Goal: Communication & Community: Answer question/provide support

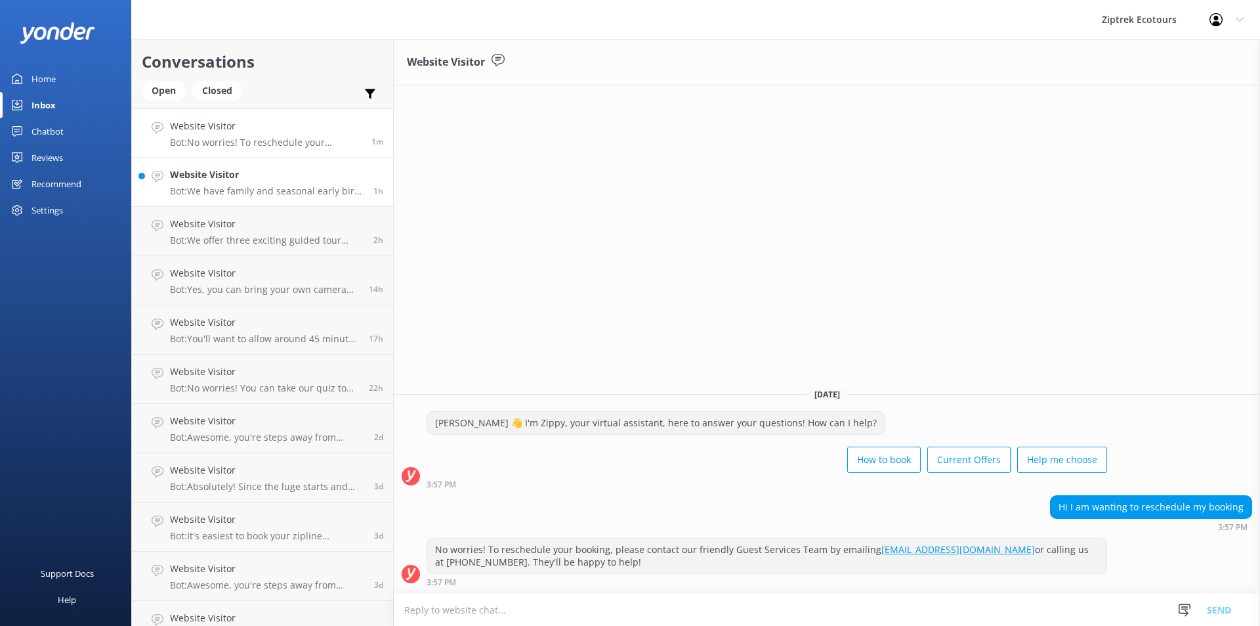
click at [254, 173] on h4 "Website Visitor" at bounding box center [267, 174] width 194 height 14
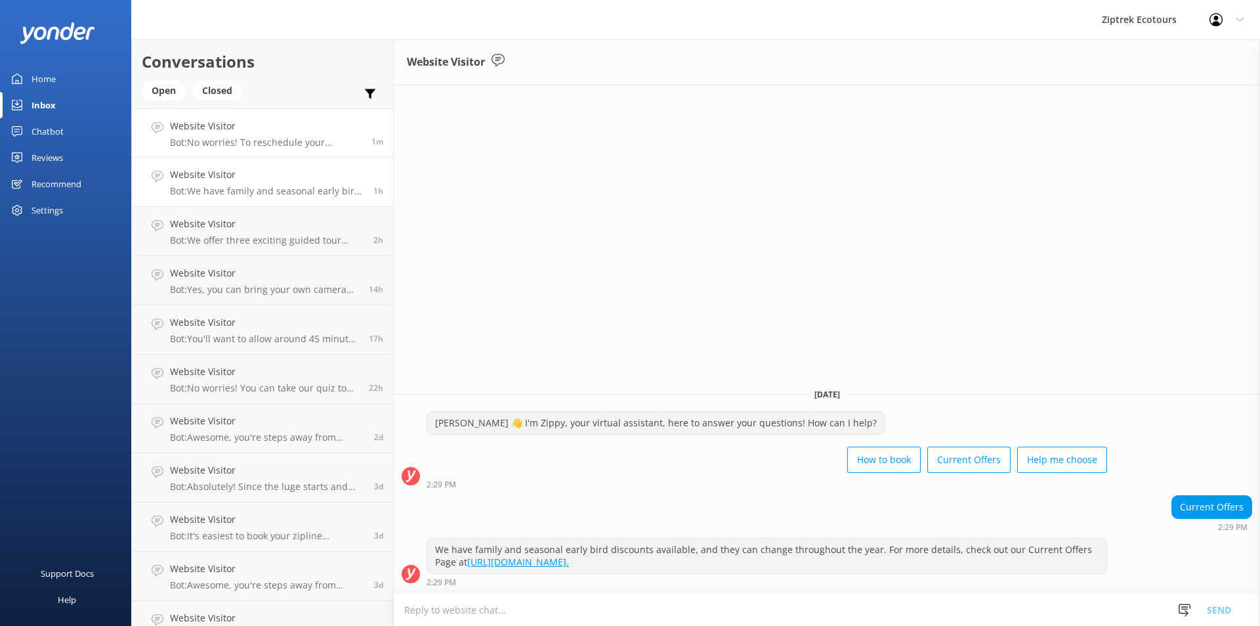
click at [277, 130] on h4 "Website Visitor" at bounding box center [266, 126] width 192 height 14
